Goal: Task Accomplishment & Management: Manage account settings

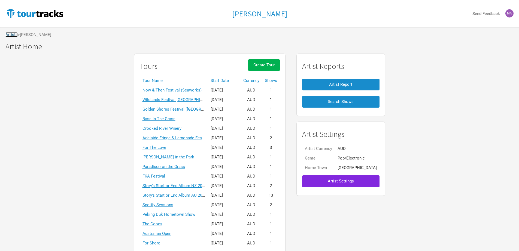
click at [13, 36] on link "Artists" at bounding box center [11, 34] width 12 height 5
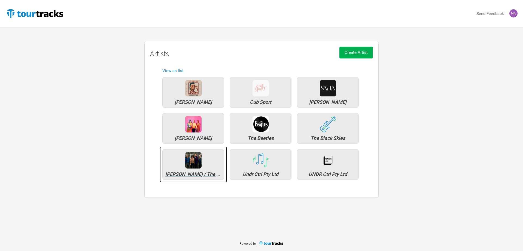
click at [203, 162] on div "[PERSON_NAME] / The Whitlams" at bounding box center [193, 164] width 62 height 31
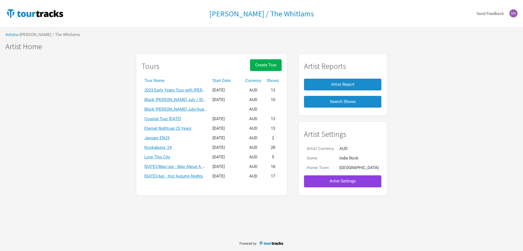
click at [349, 179] on span "Artist Settings" at bounding box center [343, 180] width 26 height 5
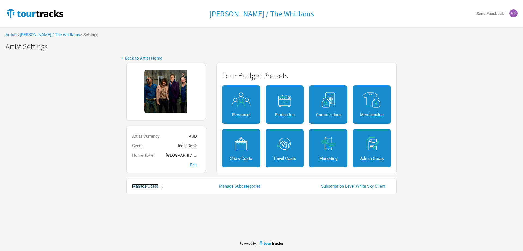
click at [149, 188] on link "Manage Users" at bounding box center [148, 186] width 32 height 4
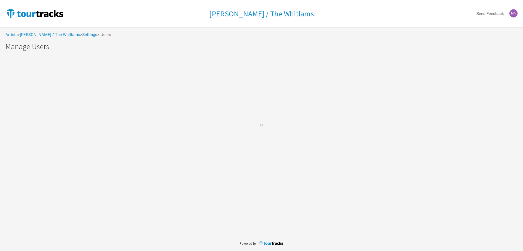
select select "50"
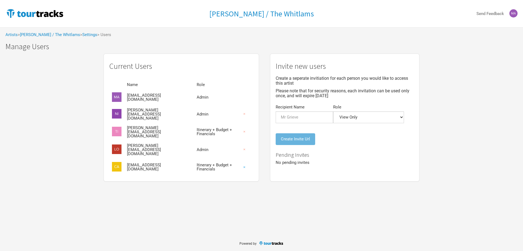
click at [238, 166] on button "×" at bounding box center [244, 167] width 13 height 12
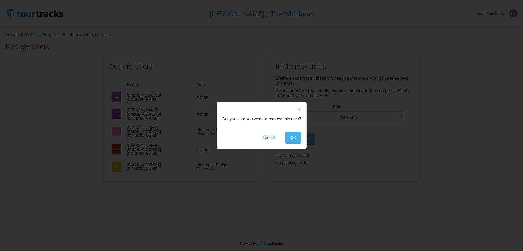
click at [289, 138] on button "OK" at bounding box center [294, 138] width 16 height 12
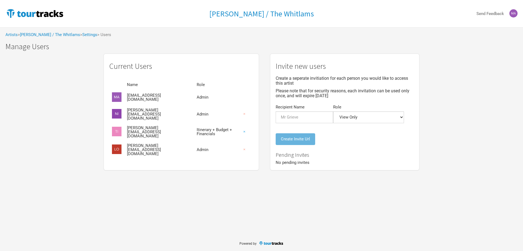
click at [238, 130] on button "×" at bounding box center [244, 132] width 13 height 12
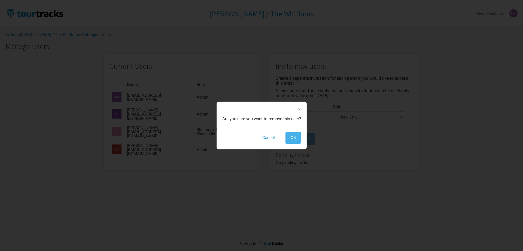
click at [294, 136] on span "OK" at bounding box center [293, 137] width 5 height 5
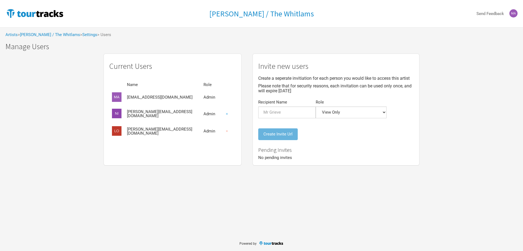
click at [221, 115] on button "×" at bounding box center [227, 114] width 13 height 12
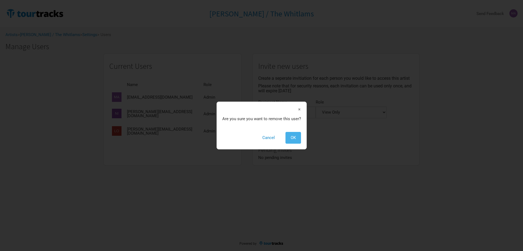
click at [293, 138] on span "OK" at bounding box center [293, 137] width 5 height 5
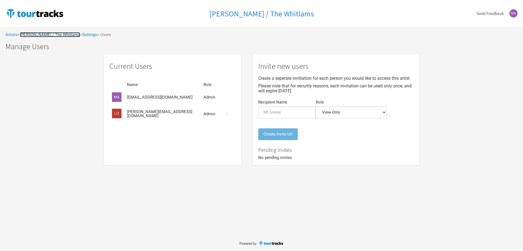
click at [60, 34] on link "Tim Freedman / The Whitlams" at bounding box center [50, 34] width 60 height 5
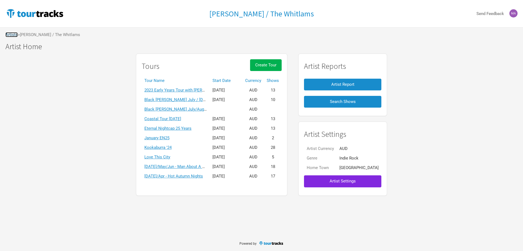
click at [11, 33] on link "Artists" at bounding box center [11, 34] width 12 height 5
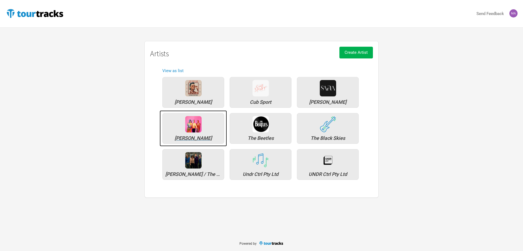
click at [197, 129] on img at bounding box center [193, 124] width 16 height 16
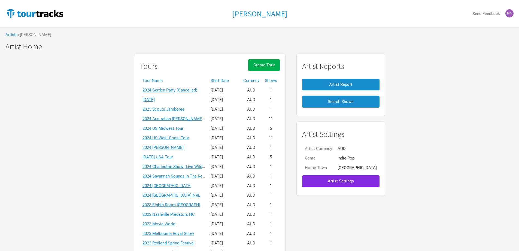
click at [236, 79] on th "Start Date" at bounding box center [224, 81] width 33 height 10
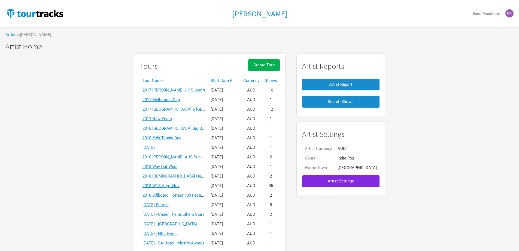
click at [236, 79] on th "Start Date ▼" at bounding box center [224, 81] width 33 height 10
